Goal: Information Seeking & Learning: Learn about a topic

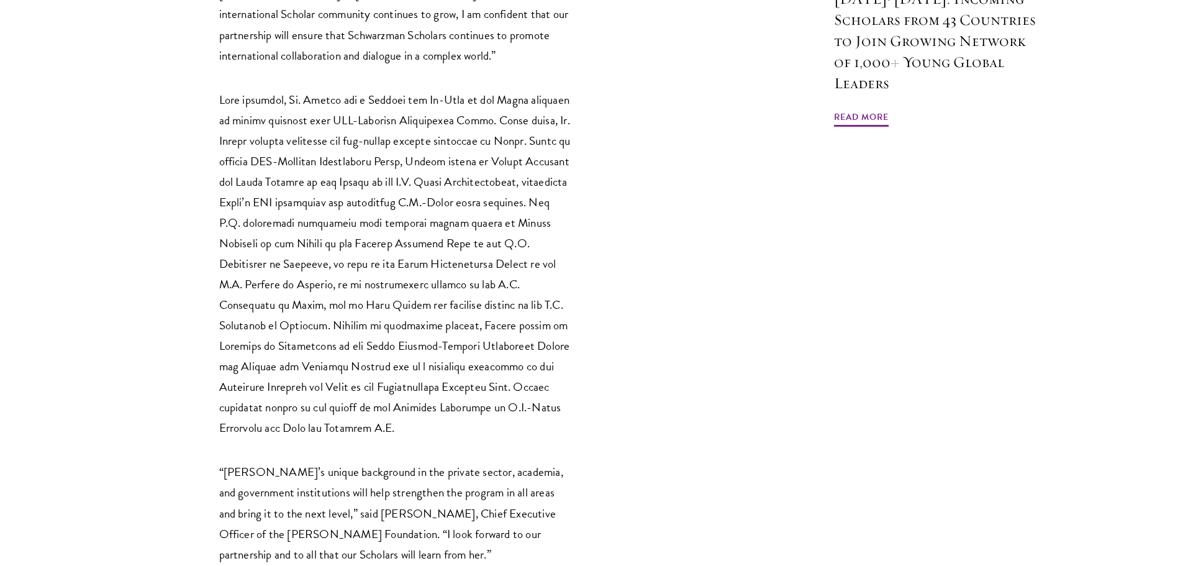
scroll to position [1211, 0]
click at [308, 460] on p "“Amy’s unique background in the private sector, academia, and government instit…" at bounding box center [396, 511] width 354 height 102
drag, startPoint x: 308, startPoint y: 428, endPoint x: 327, endPoint y: 430, distance: 18.7
click at [327, 460] on p "“Amy’s unique background in the private sector, academia, and government instit…" at bounding box center [396, 511] width 354 height 102
copy p "[PERSON_NAME]"
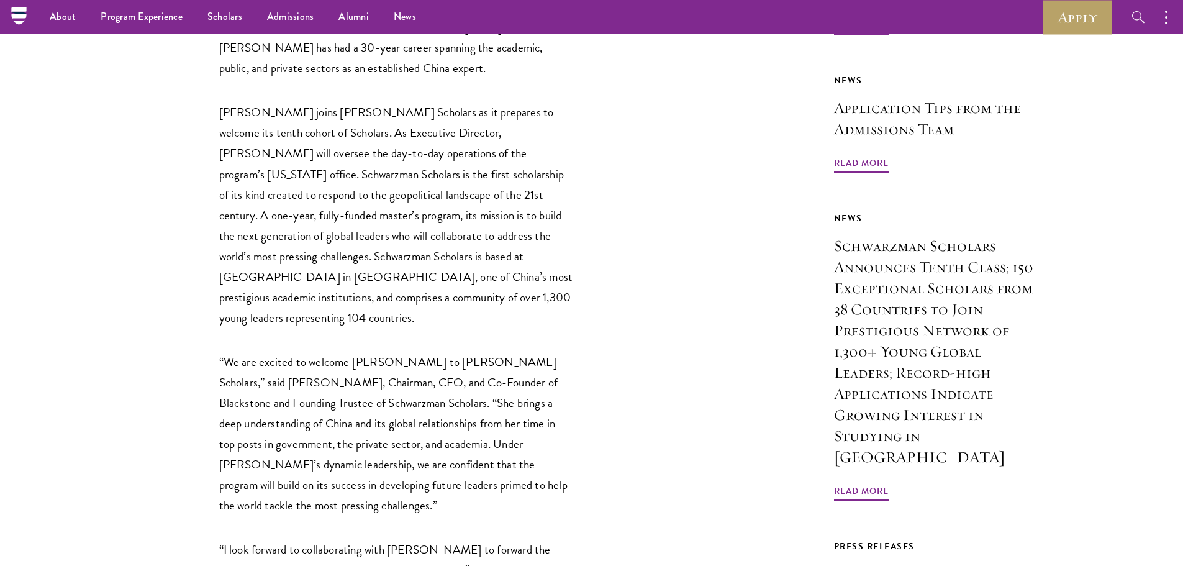
scroll to position [591, 0]
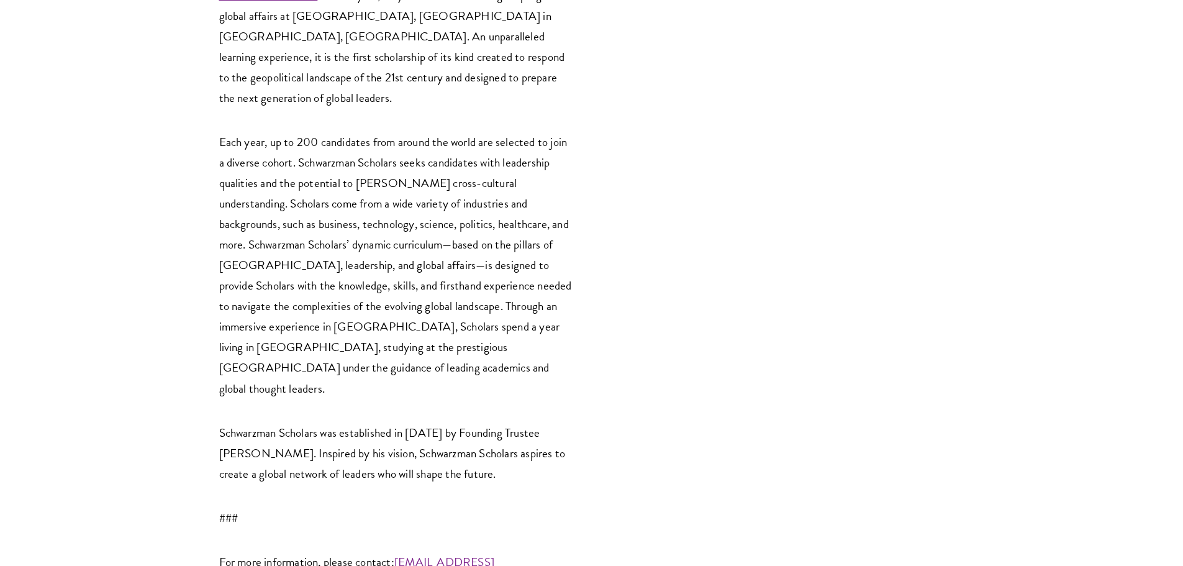
scroll to position [3105, 0]
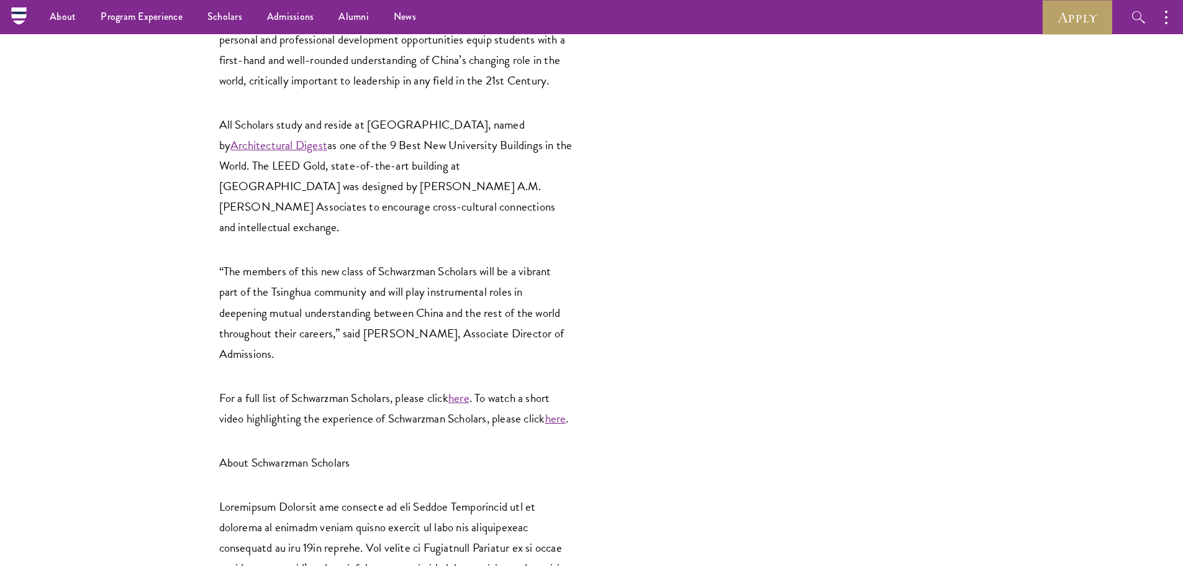
scroll to position [1863, 0]
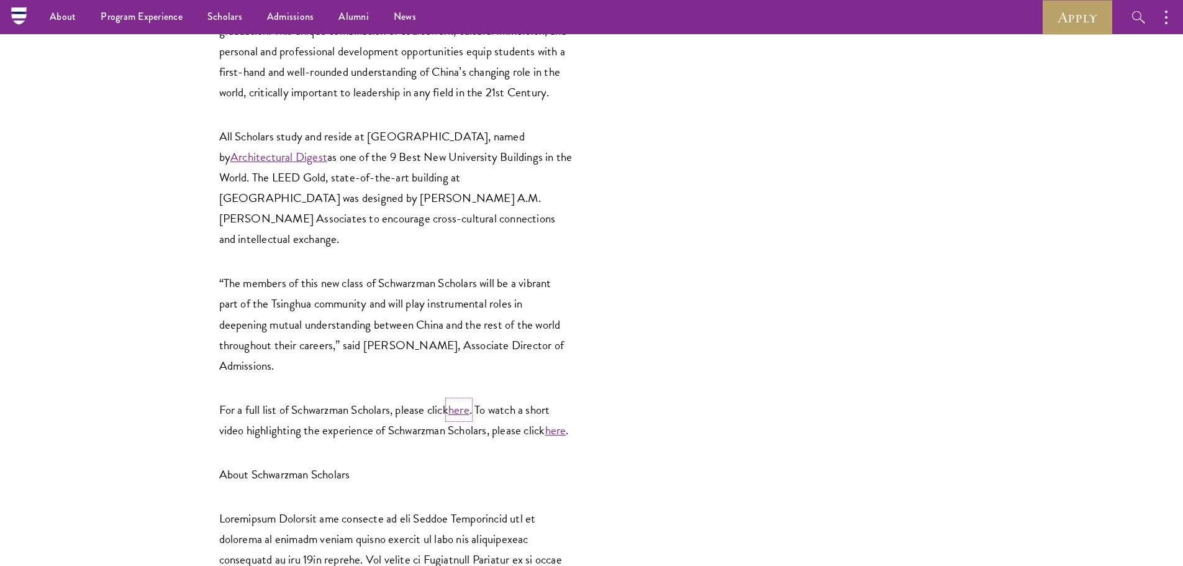
click at [461, 401] on link "here" at bounding box center [458, 410] width 21 height 18
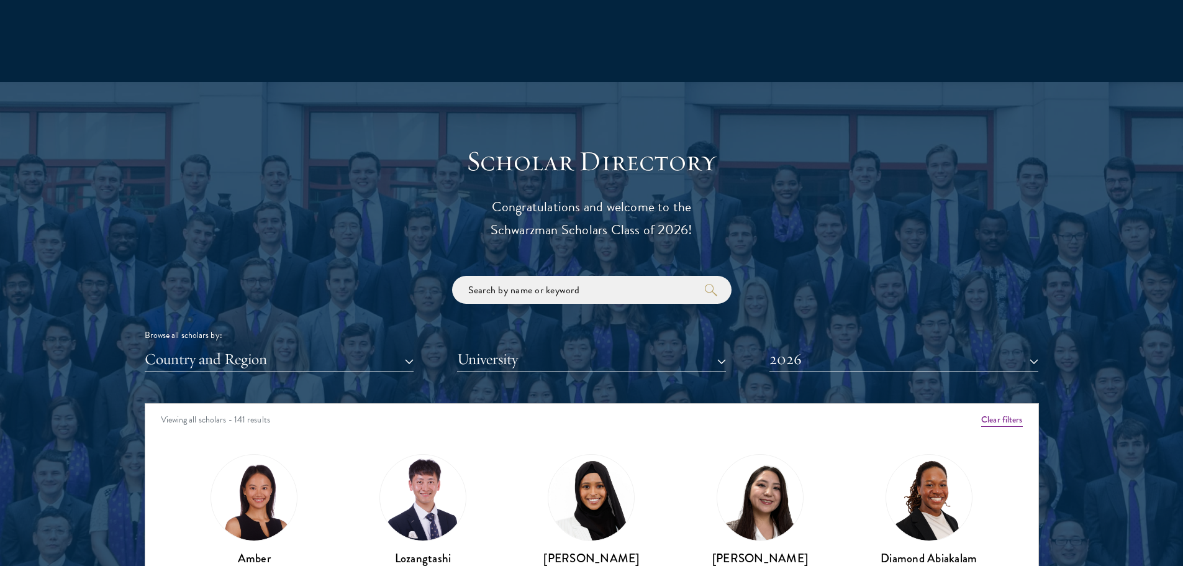
scroll to position [1490, 0]
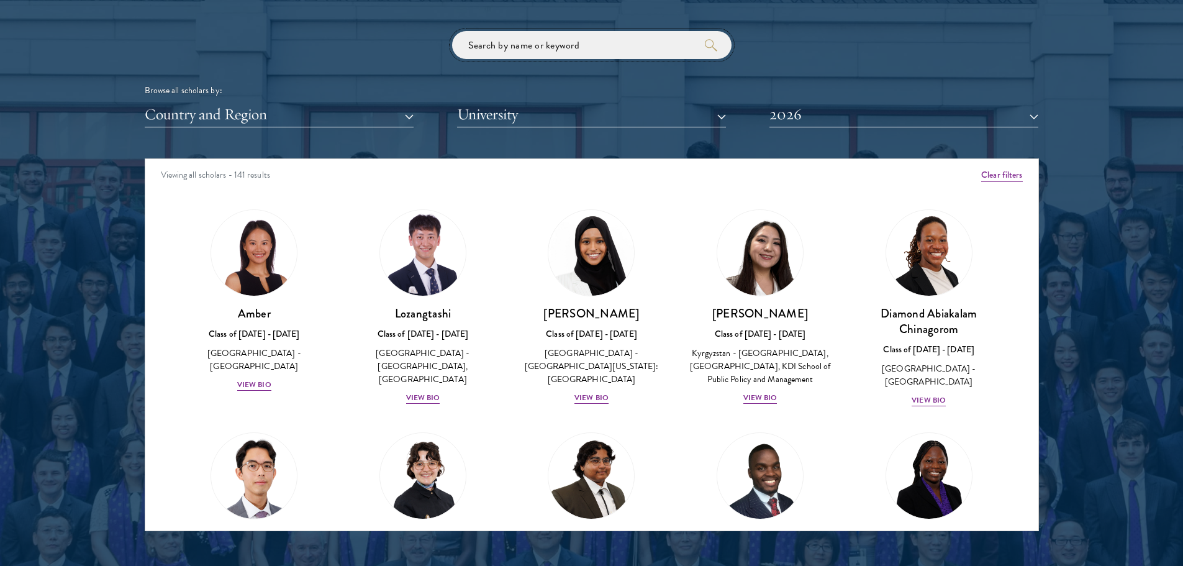
click at [534, 48] on input "search" at bounding box center [591, 45] width 279 height 28
type input "a"
click at [993, 176] on button "Clear filters" at bounding box center [1001, 175] width 41 height 14
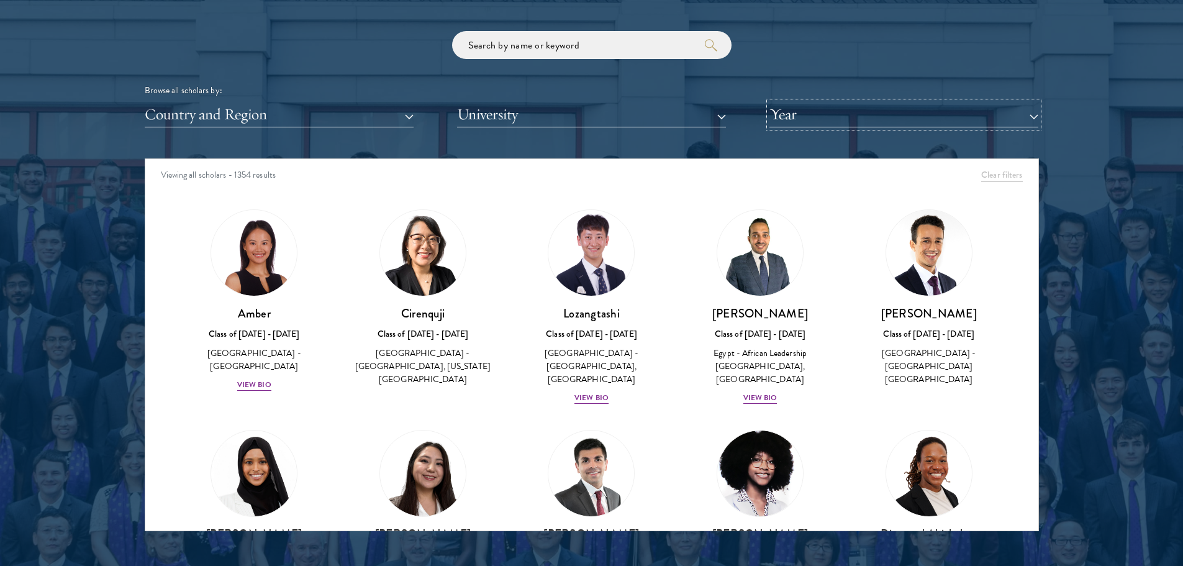
click at [817, 115] on button "Year" at bounding box center [903, 114] width 269 height 25
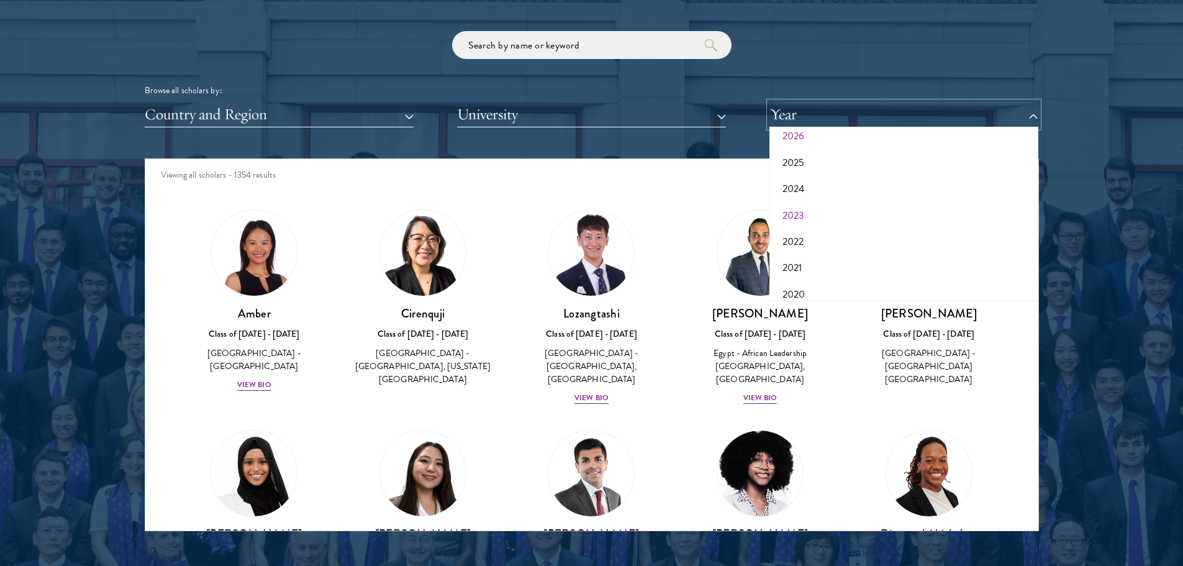
scroll to position [62, 0]
click at [800, 241] on button "2021" at bounding box center [903, 246] width 261 height 26
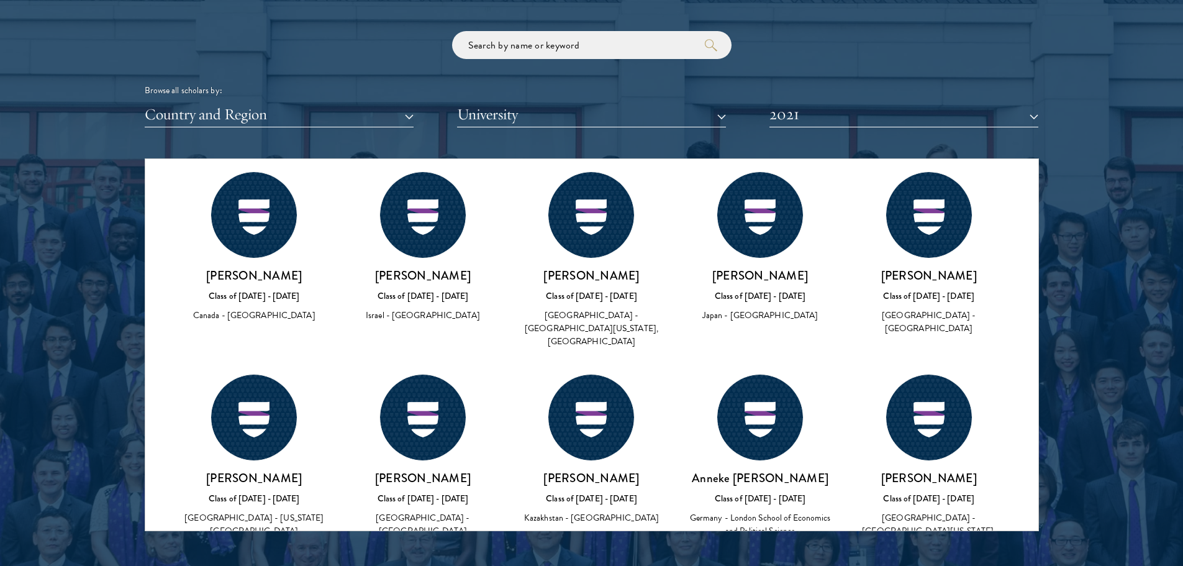
scroll to position [3291, 0]
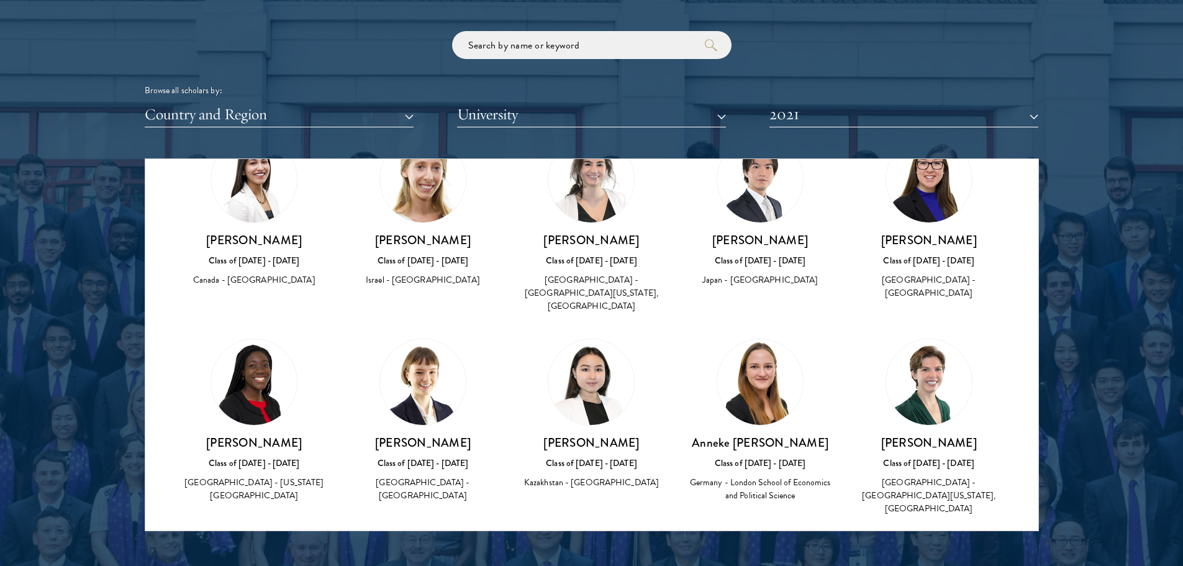
click at [213, 435] on h3 "Adedoyin Olateru-Olagbegi" at bounding box center [255, 443] width 144 height 16
drag, startPoint x: 213, startPoint y: 302, endPoint x: 297, endPoint y: 297, distance: 84.6
click at [297, 435] on h3 "Adedoyin Olateru-Olagbegi" at bounding box center [255, 443] width 144 height 16
copy h3 "Adedoyin Olateru-Olagbegi"
click at [212, 435] on h3 "Adedoyin Olateru-Olagbegi" at bounding box center [255, 443] width 144 height 16
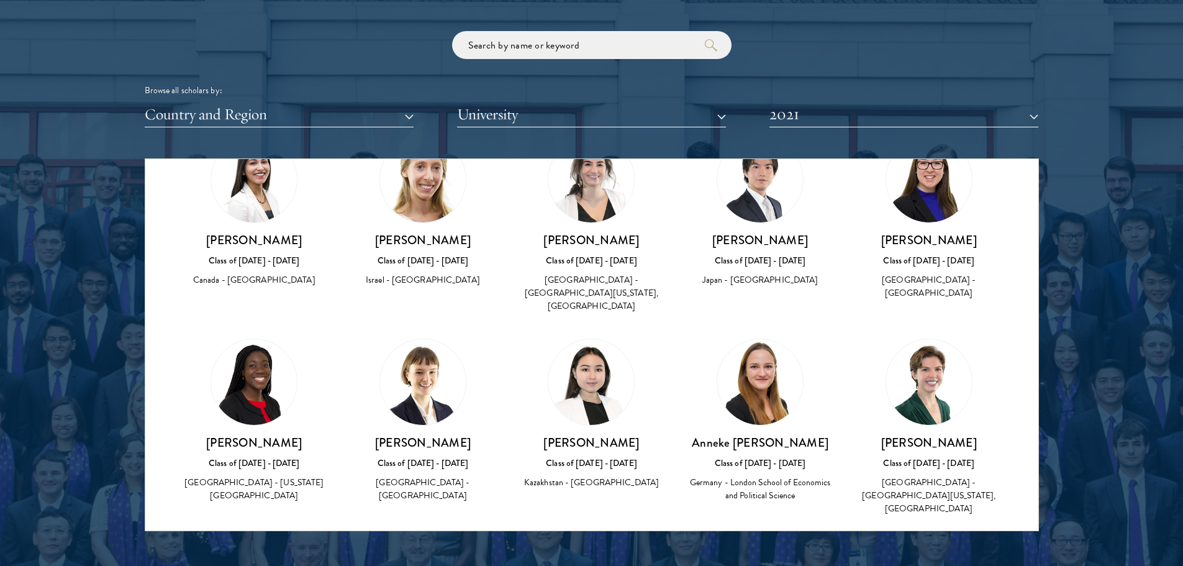
drag, startPoint x: 212, startPoint y: 296, endPoint x: 311, endPoint y: 296, distance: 99.4
click at [311, 435] on h3 "Adedoyin Olateru-Olagbegi" at bounding box center [255, 443] width 144 height 16
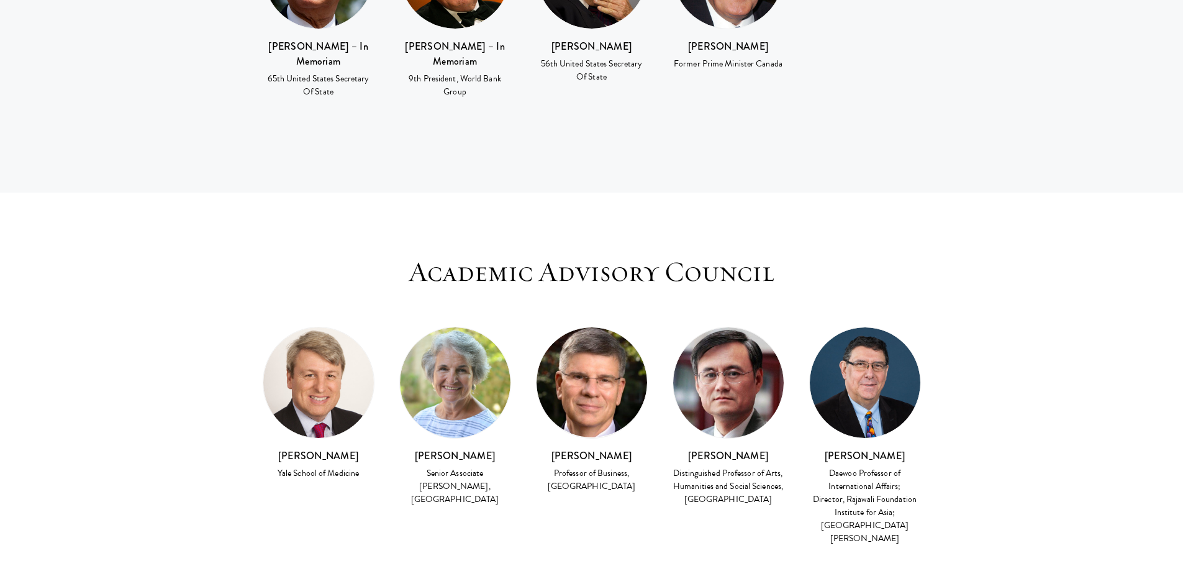
scroll to position [3167, 0]
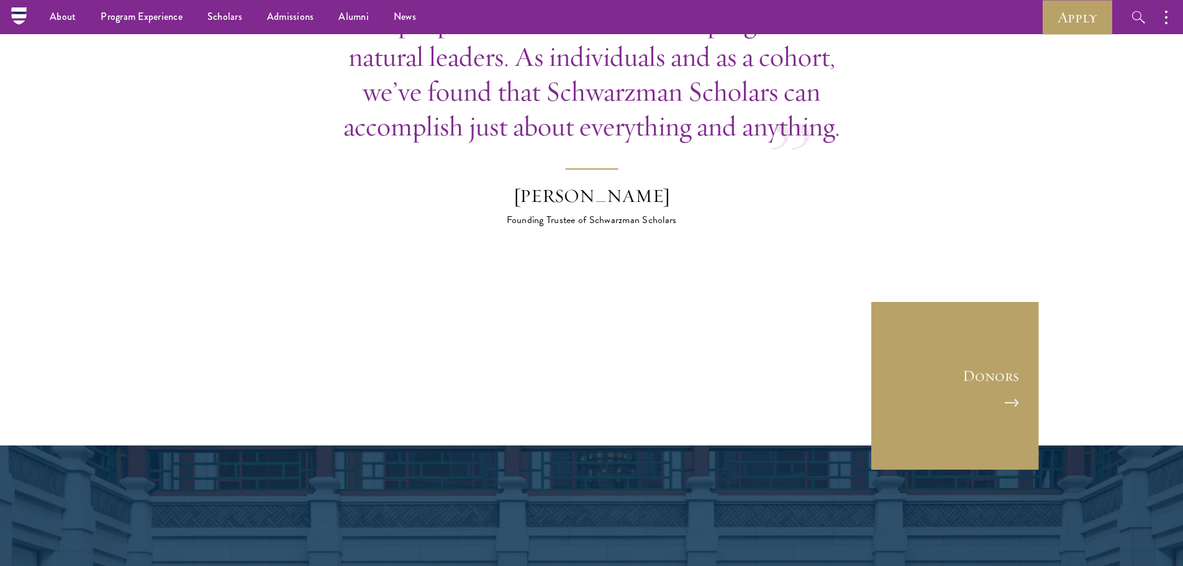
drag, startPoint x: 1005, startPoint y: 268, endPoint x: 1089, endPoint y: 238, distance: 89.0
click at [1089, 238] on section "The people who have been in our program are natural leaders. As individuals and…" at bounding box center [591, 187] width 1183 height 366
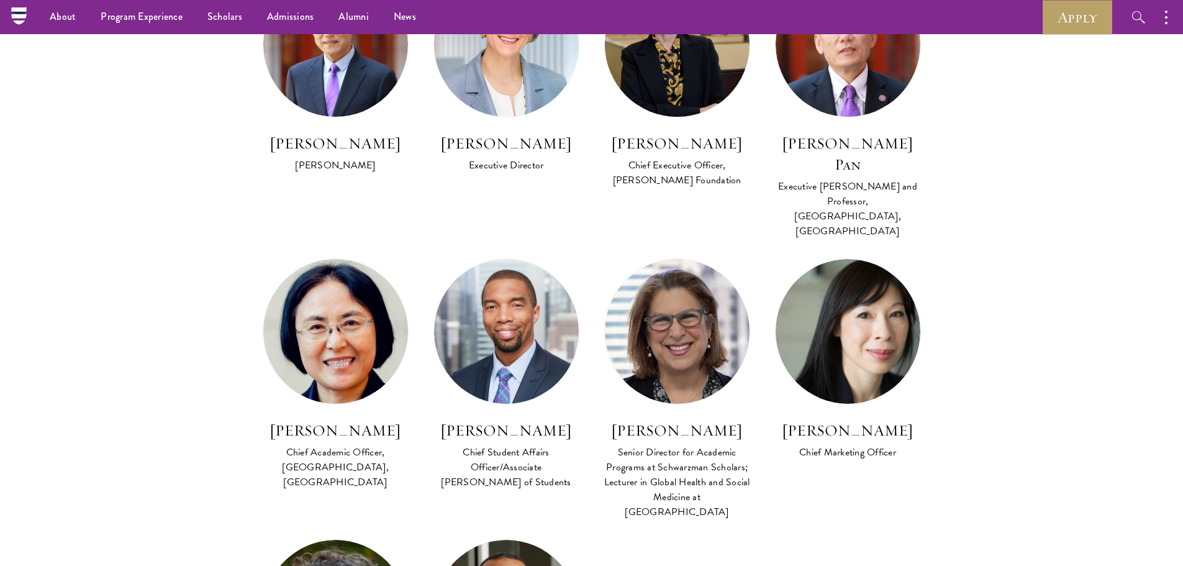
scroll to position [703, 0]
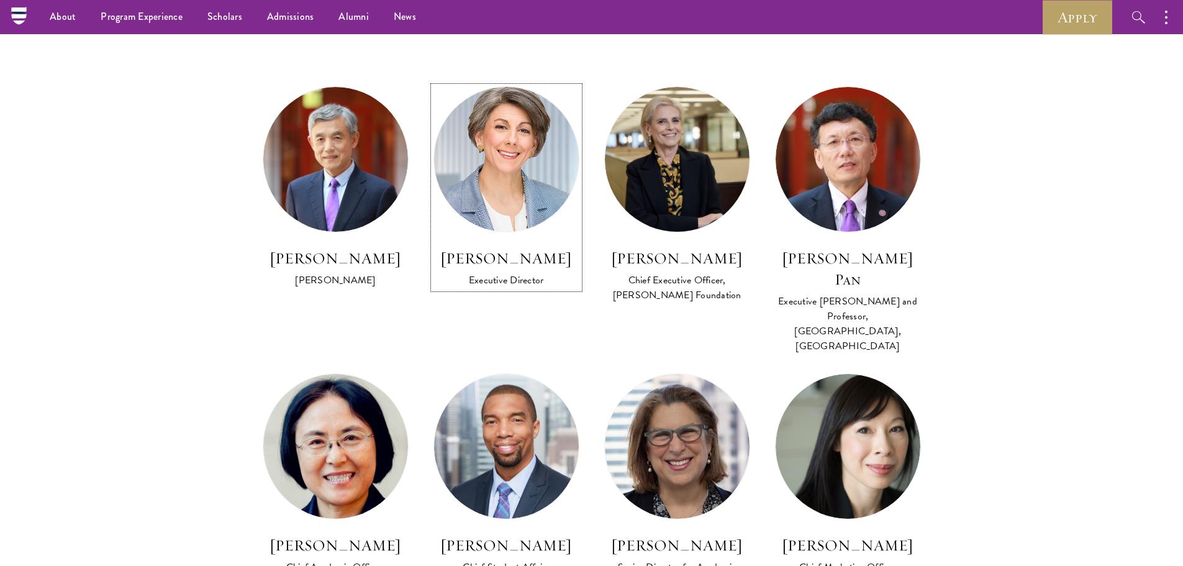
click at [516, 156] on img at bounding box center [506, 159] width 159 height 159
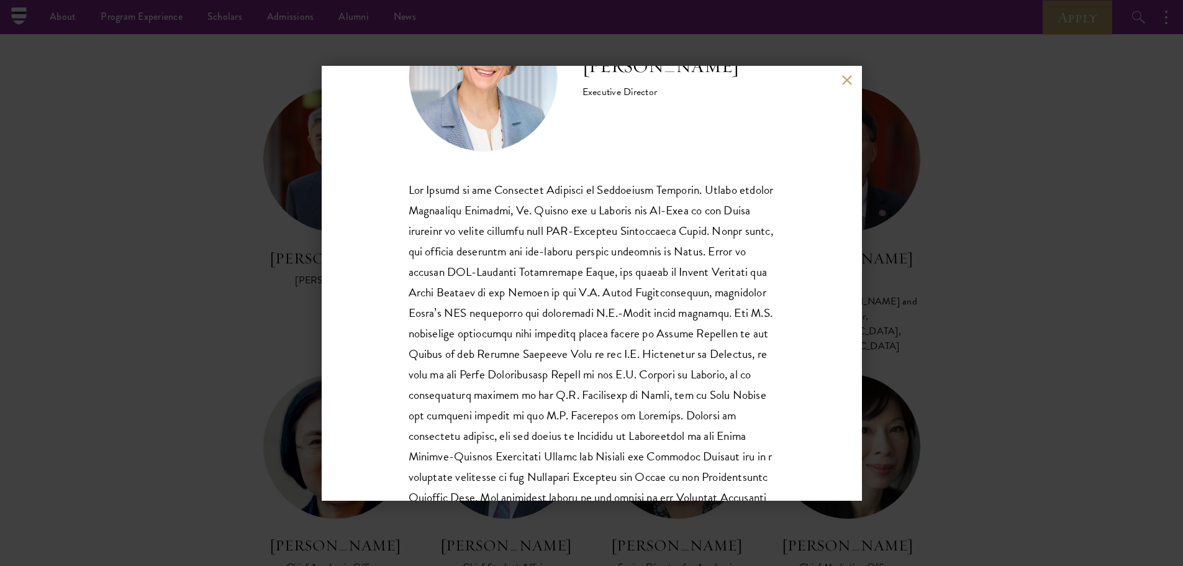
scroll to position [289, 0]
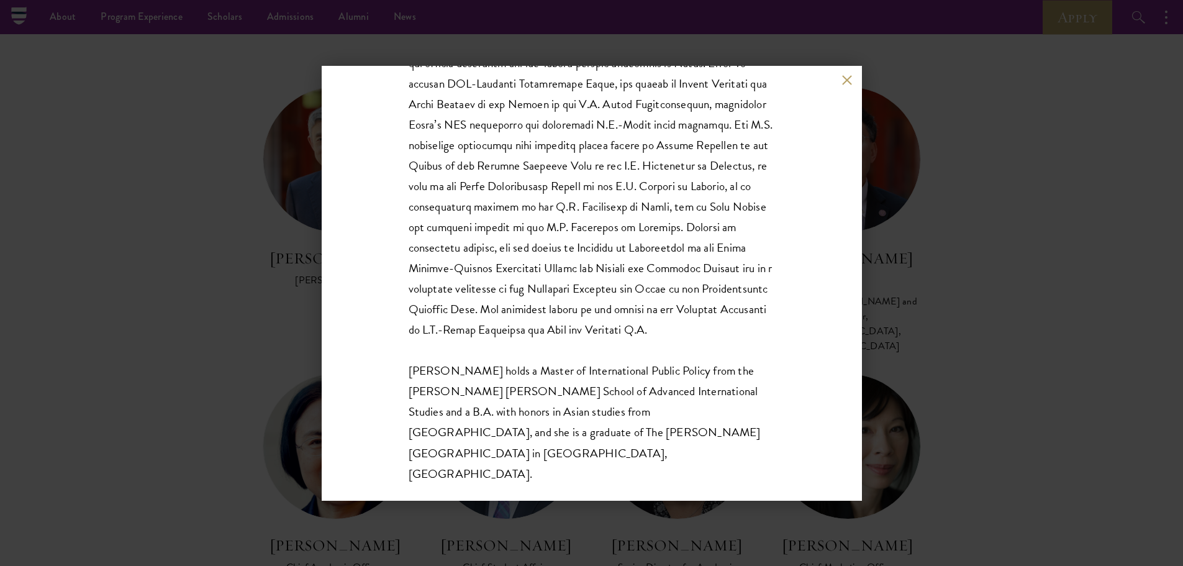
click at [997, 281] on div "Amy Celico Executive Director Ms. Celico holds a Master of International Public…" at bounding box center [591, 283] width 1183 height 566
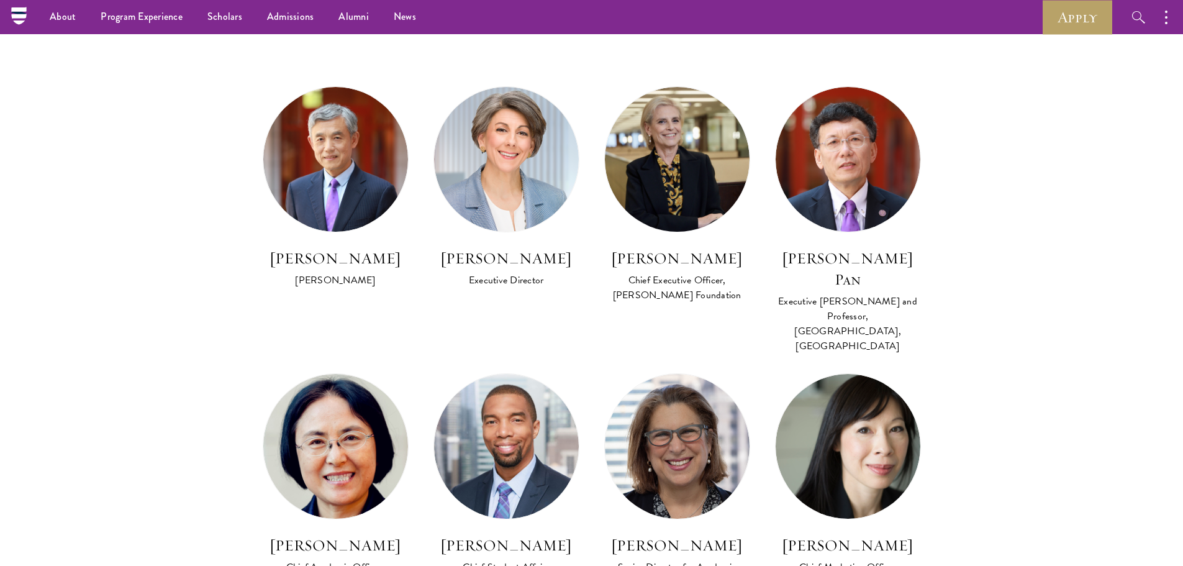
click at [997, 281] on section "Program Leadership Stephen A. Schwarzman Founding Trustee of Schwarzman Scholar…" at bounding box center [591, 285] width 1183 height 1240
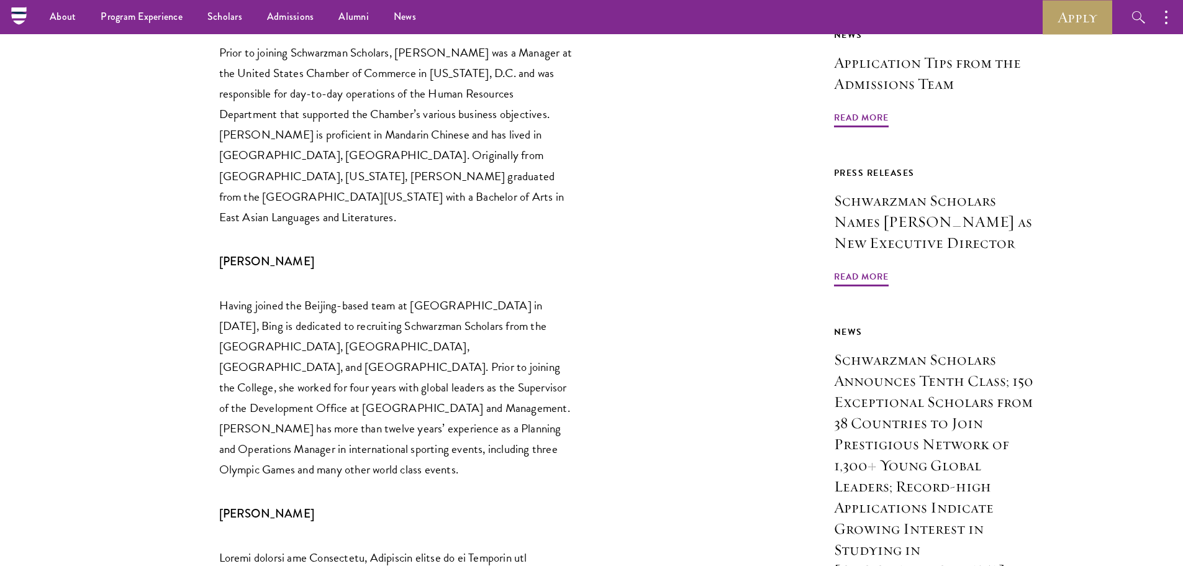
scroll to position [314, 0]
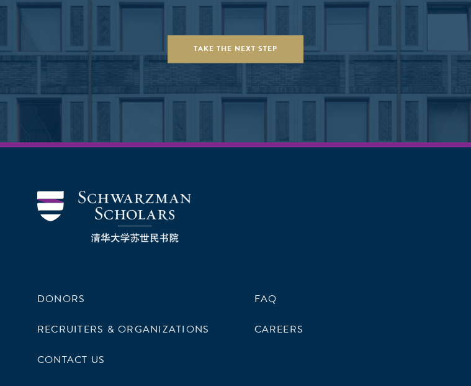
scroll to position [5500, 0]
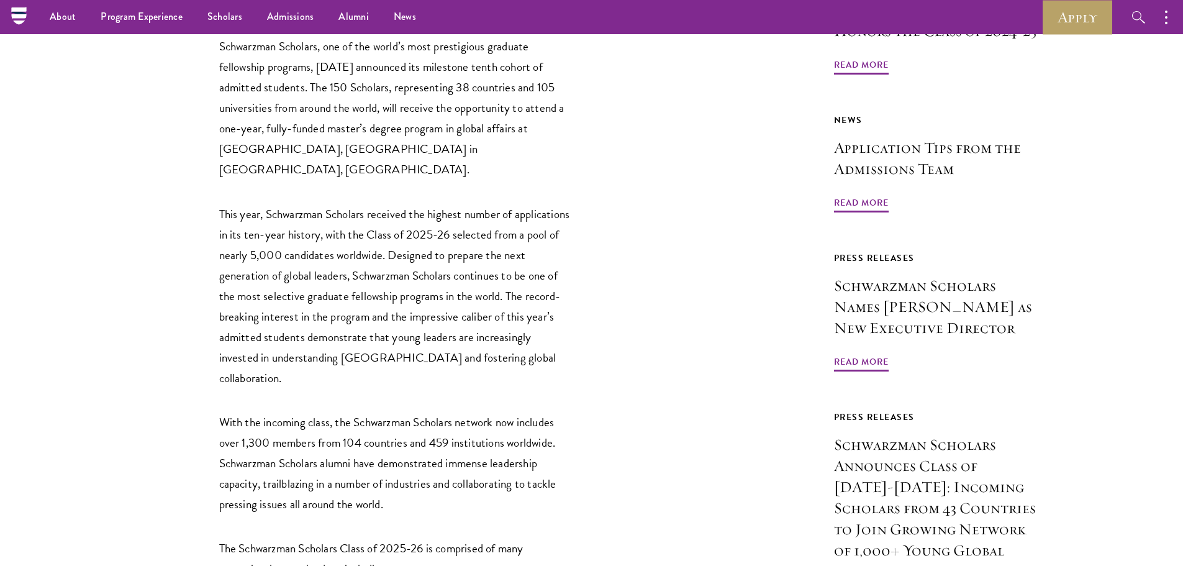
scroll to position [559, 0]
